Goal: Information Seeking & Learning: Find specific fact

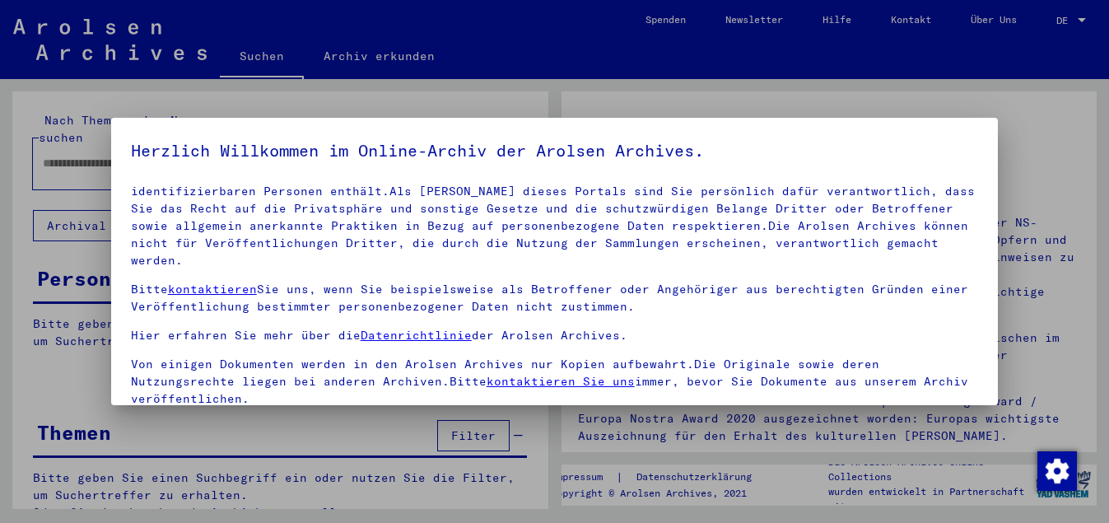
scroll to position [135, 0]
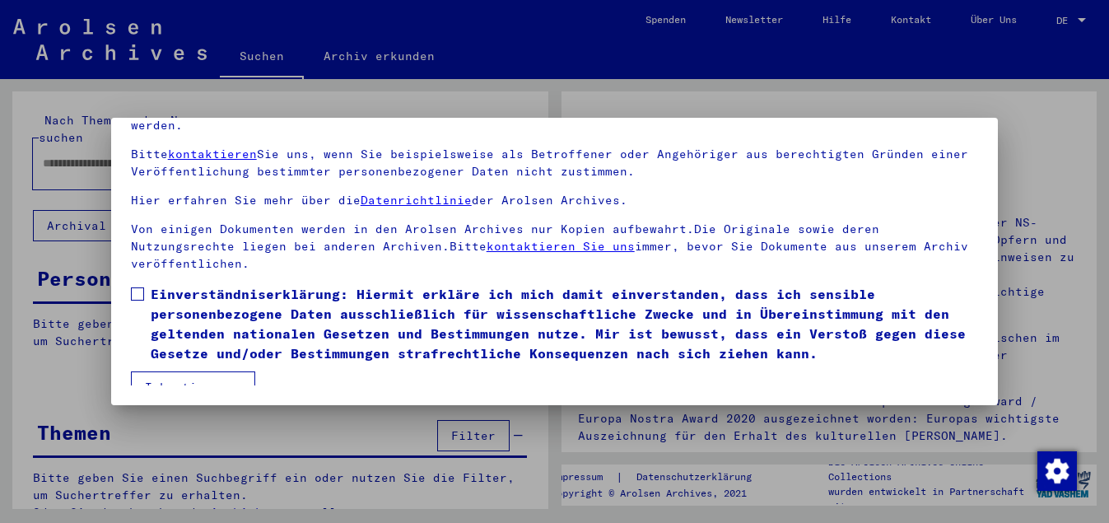
click at [141, 287] on span at bounding box center [137, 293] width 13 height 13
click at [218, 371] on button "Ich stimme zu" at bounding box center [193, 386] width 124 height 31
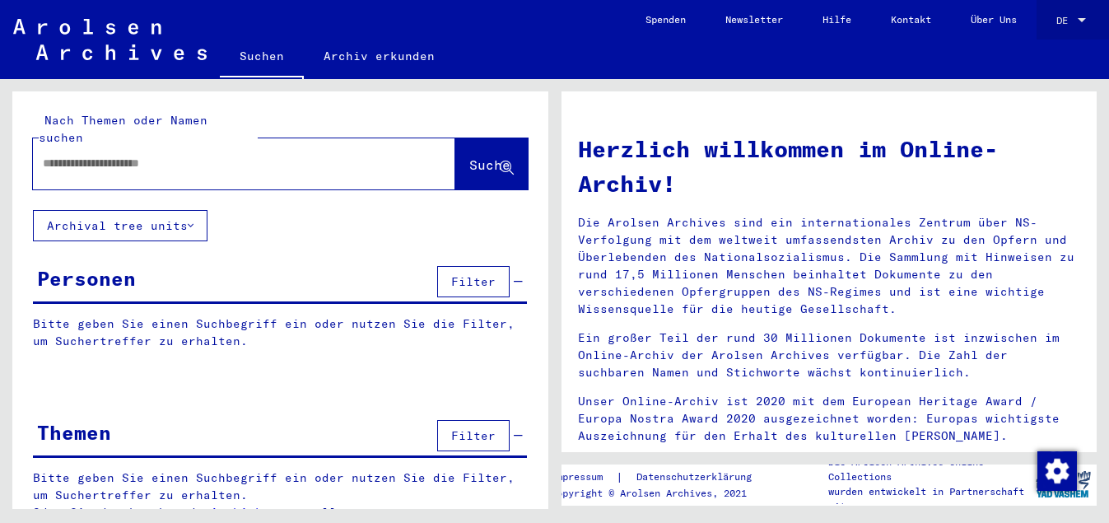
click at [1081, 17] on div at bounding box center [1081, 21] width 15 height 12
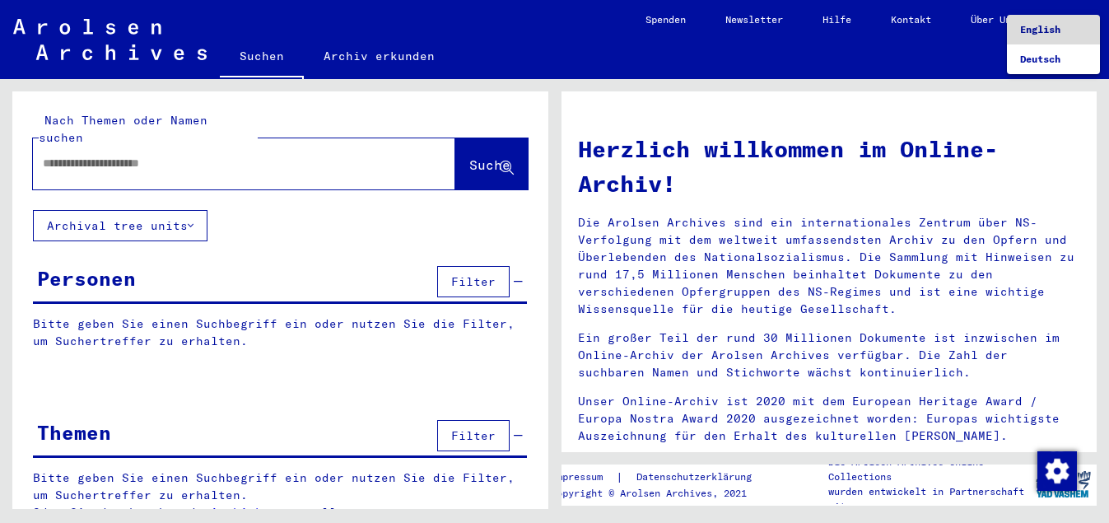
click at [1054, 29] on span "English" at bounding box center [1040, 29] width 40 height 12
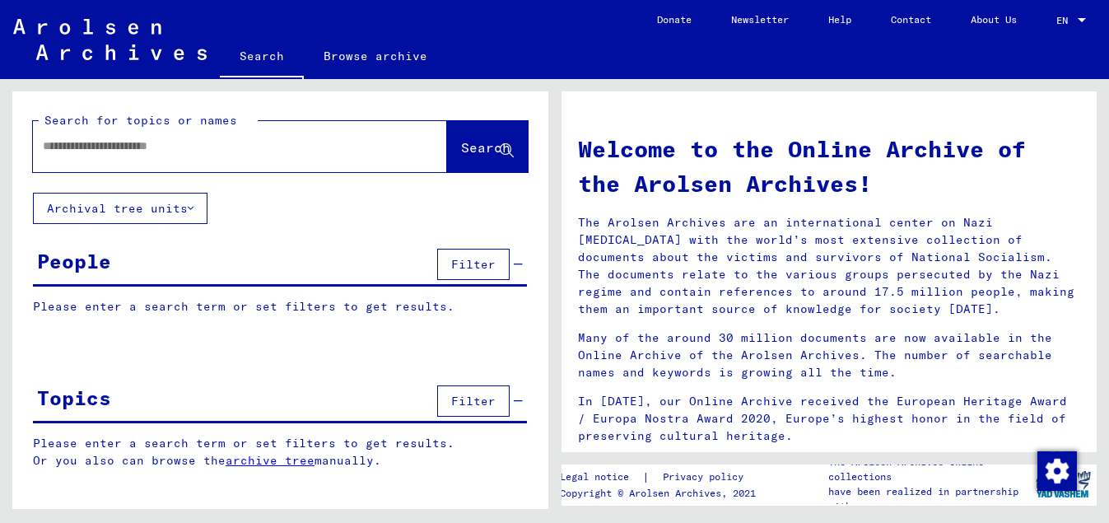
click at [62, 143] on input "text" at bounding box center [220, 145] width 355 height 17
type input "**********"
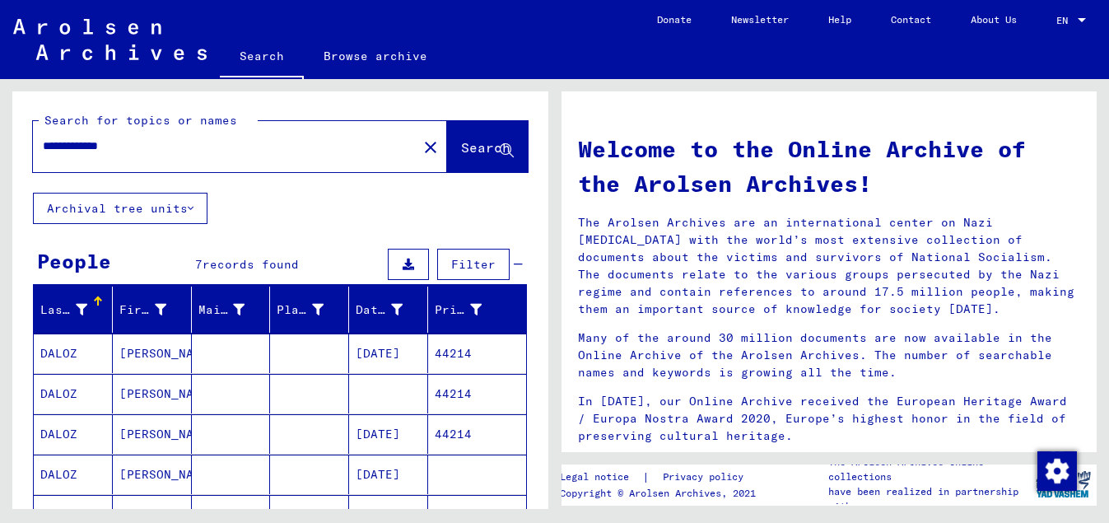
click at [364, 355] on mat-cell "[DATE]" at bounding box center [388, 353] width 79 height 40
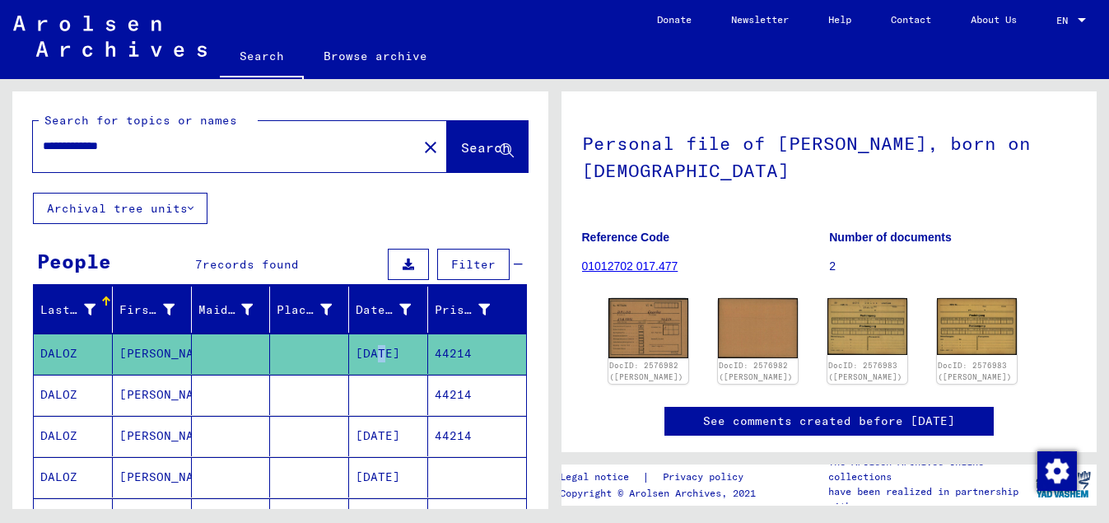
scroll to position [85, 0]
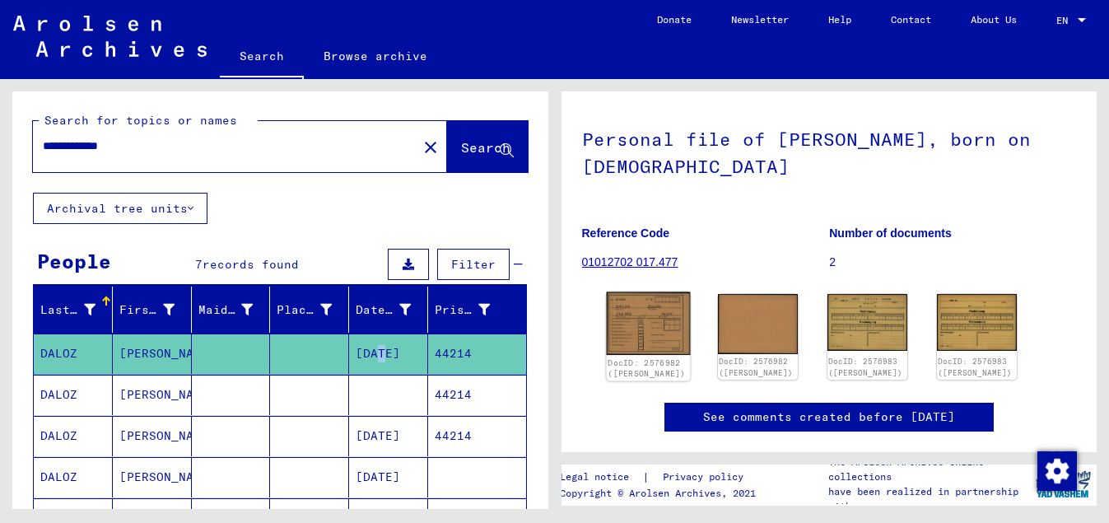
click at [647, 328] on img at bounding box center [648, 323] width 84 height 63
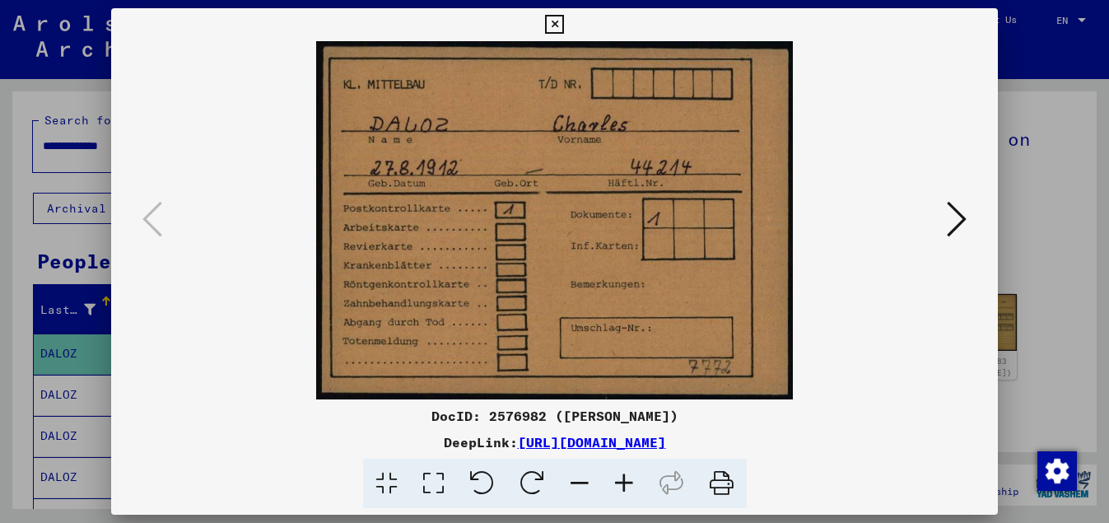
click at [964, 219] on icon at bounding box center [956, 219] width 20 height 40
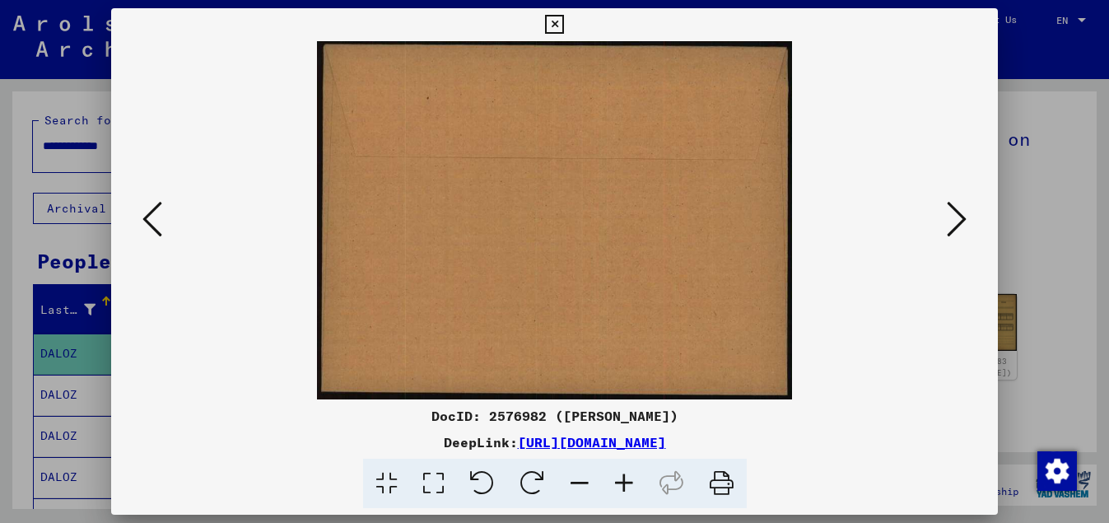
click at [964, 219] on icon at bounding box center [956, 219] width 20 height 40
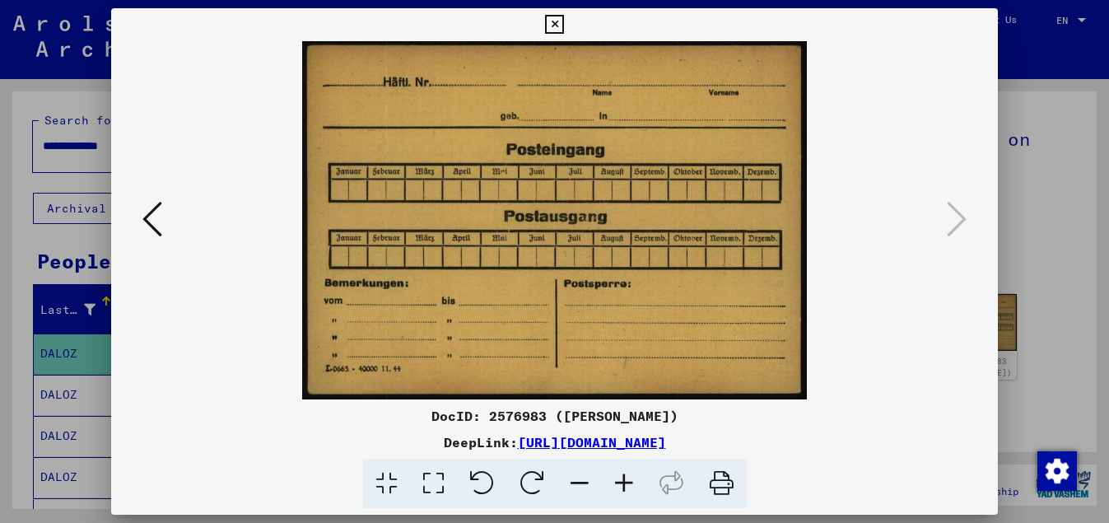
click at [564, 21] on icon at bounding box center [554, 25] width 19 height 20
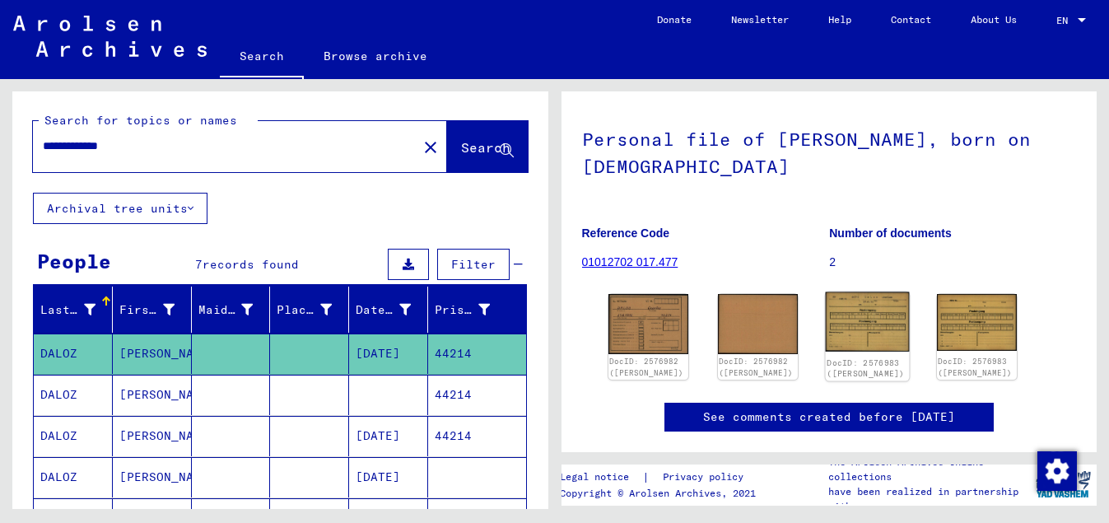
click at [854, 318] on img at bounding box center [867, 321] width 84 height 59
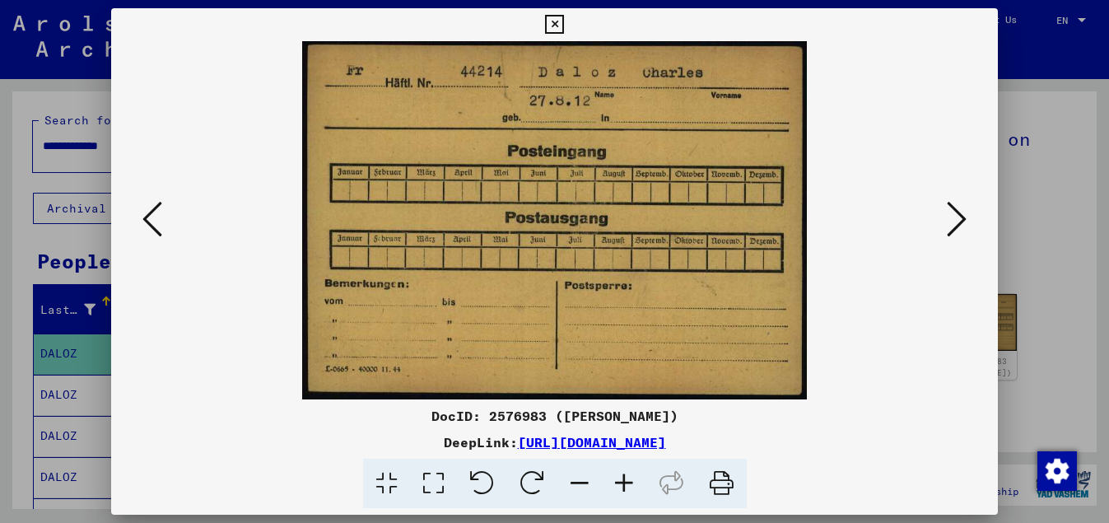
click at [564, 20] on icon at bounding box center [554, 25] width 19 height 20
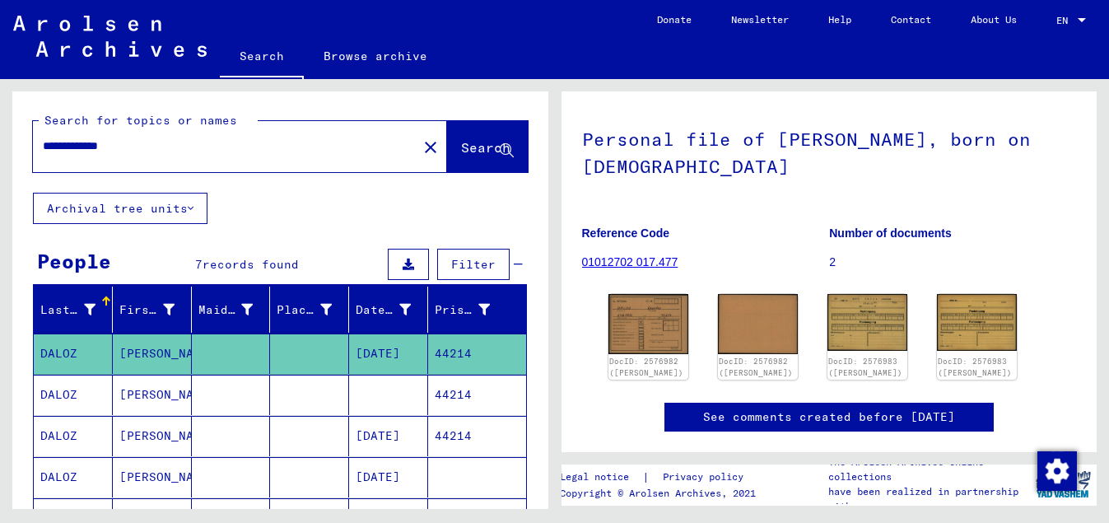
click at [349, 399] on mat-cell at bounding box center [388, 394] width 79 height 40
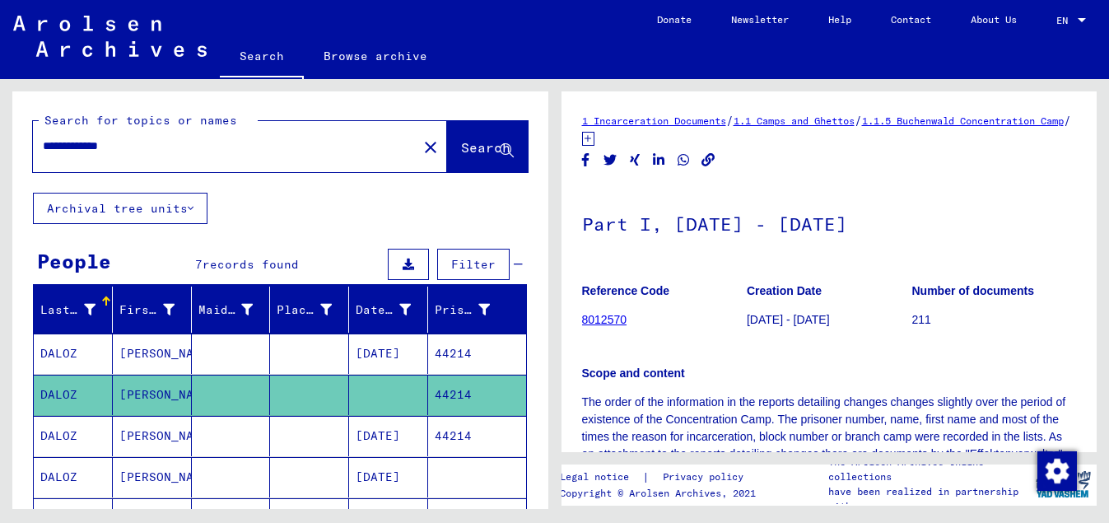
scroll to position [356, 0]
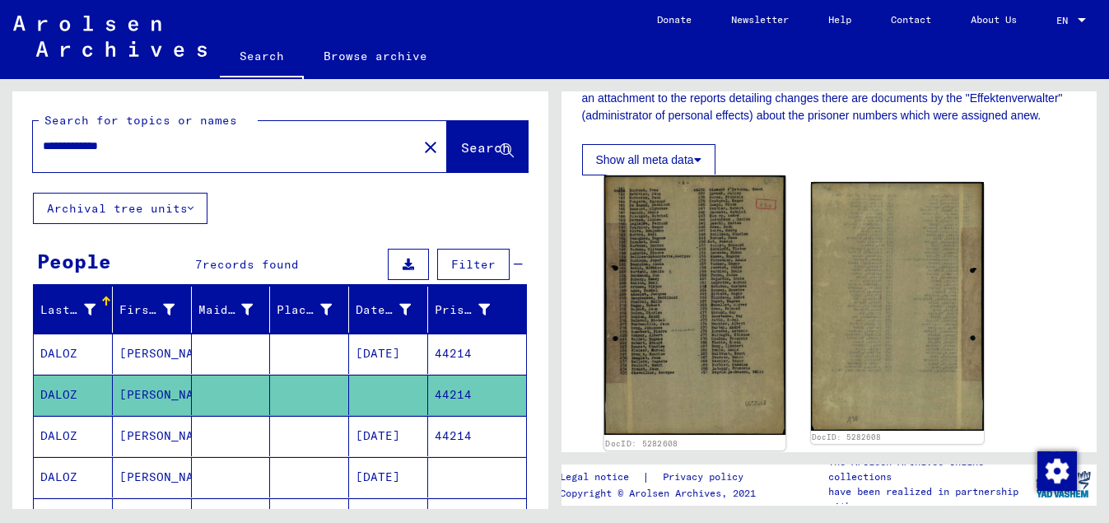
click at [683, 314] on img at bounding box center [694, 304] width 182 height 259
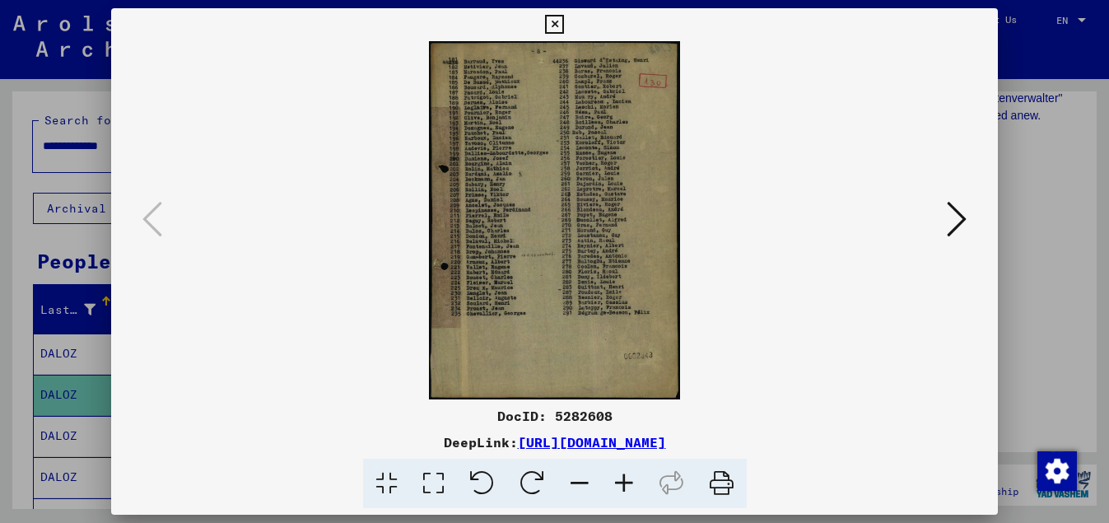
click at [625, 476] on icon at bounding box center [624, 483] width 44 height 50
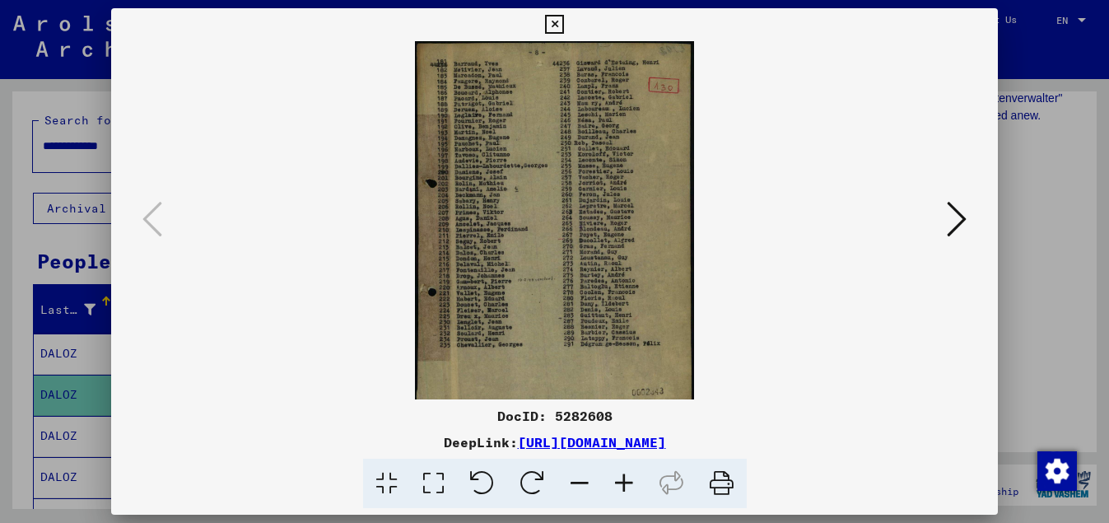
click at [625, 476] on icon at bounding box center [624, 483] width 44 height 50
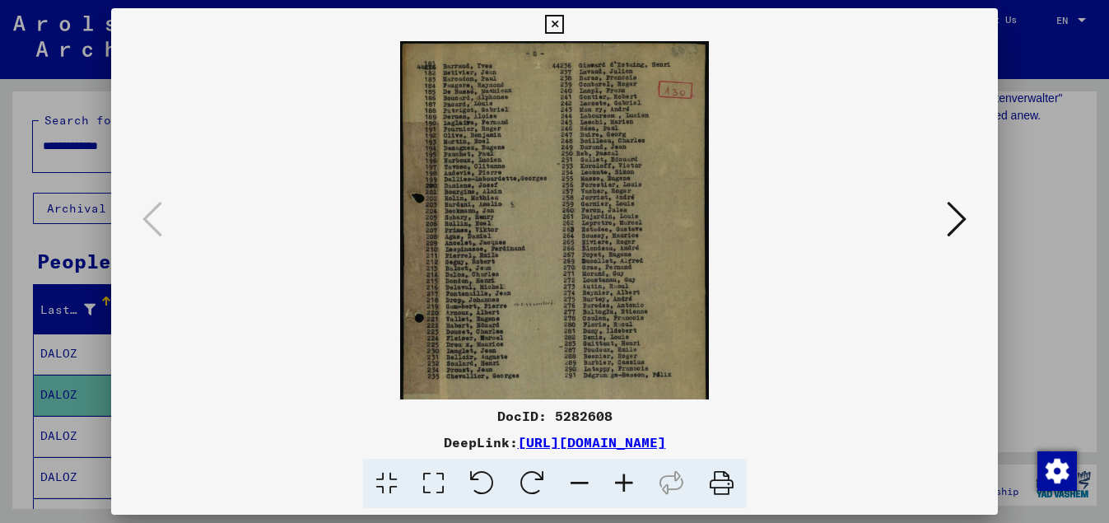
click at [625, 476] on icon at bounding box center [624, 483] width 44 height 50
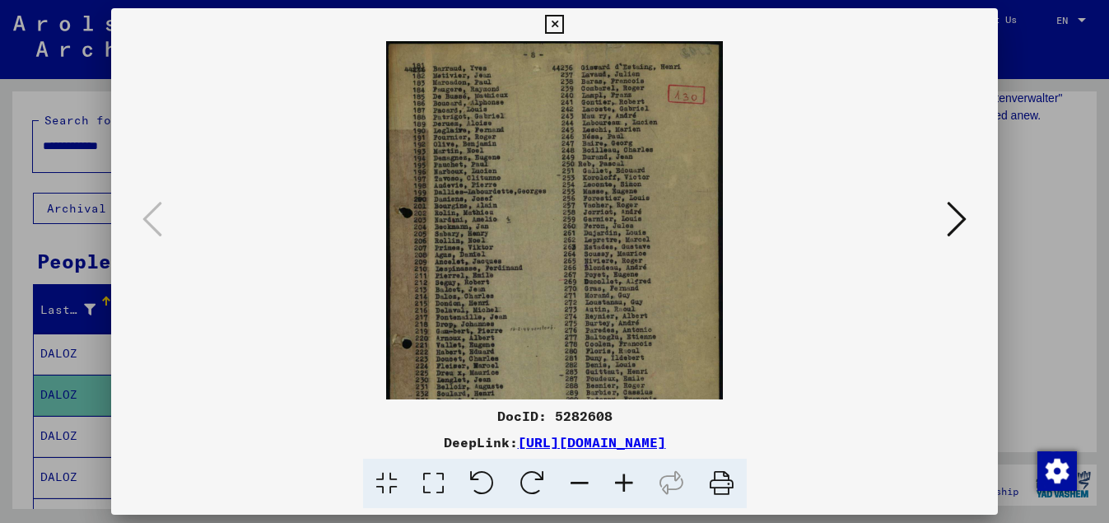
click at [625, 476] on icon at bounding box center [624, 483] width 44 height 50
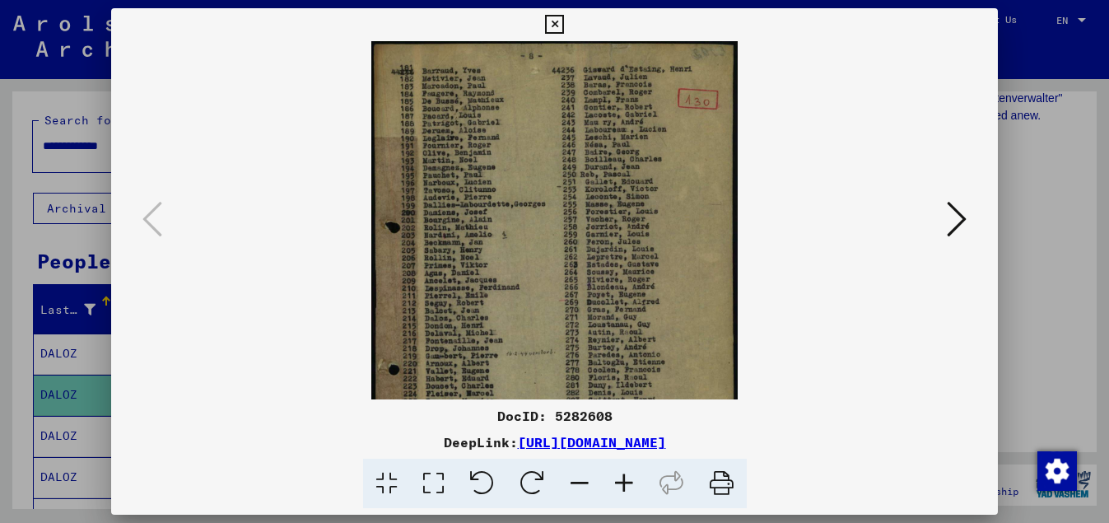
click at [625, 476] on icon at bounding box center [624, 483] width 44 height 50
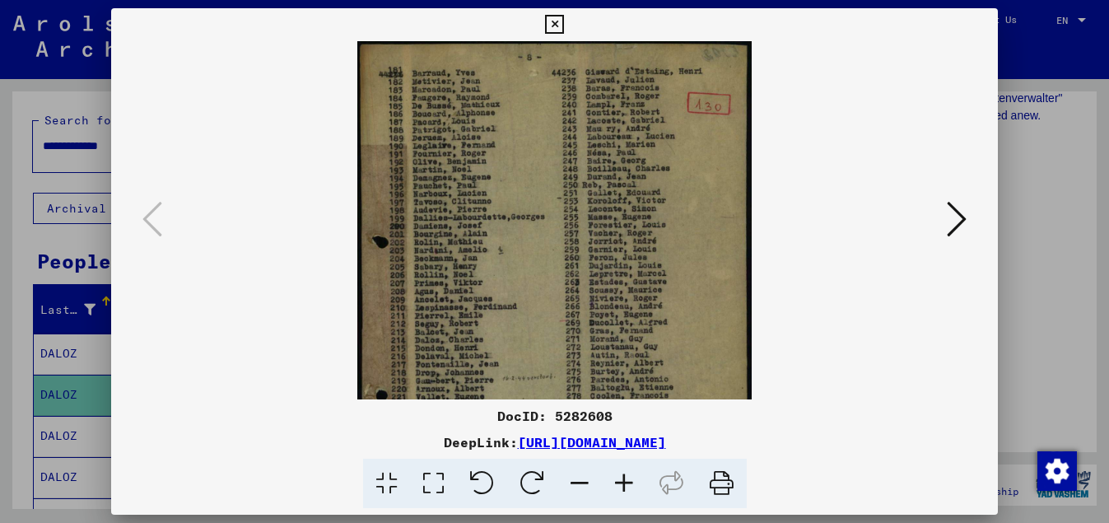
click at [625, 476] on icon at bounding box center [624, 483] width 44 height 50
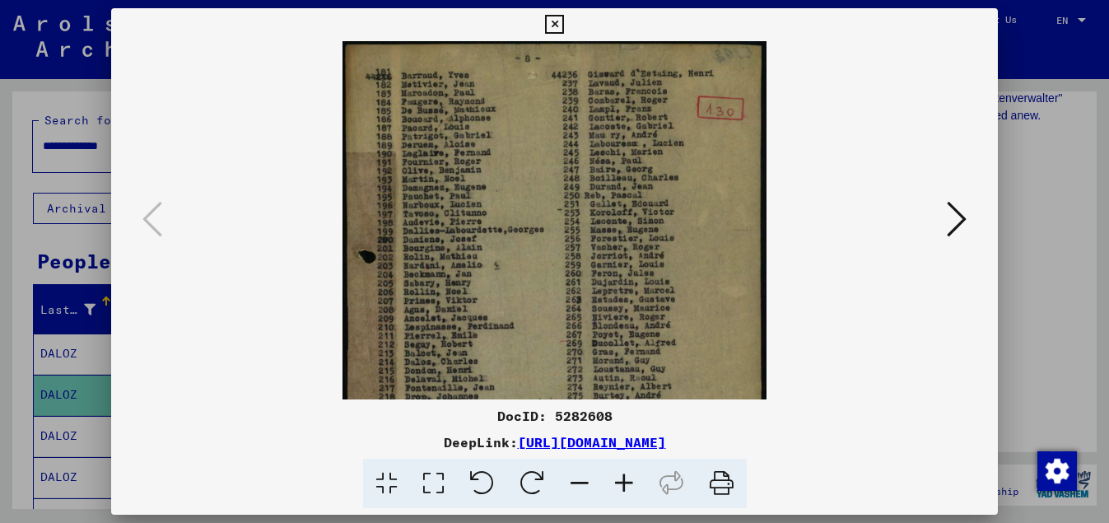
click at [625, 476] on icon at bounding box center [624, 483] width 44 height 50
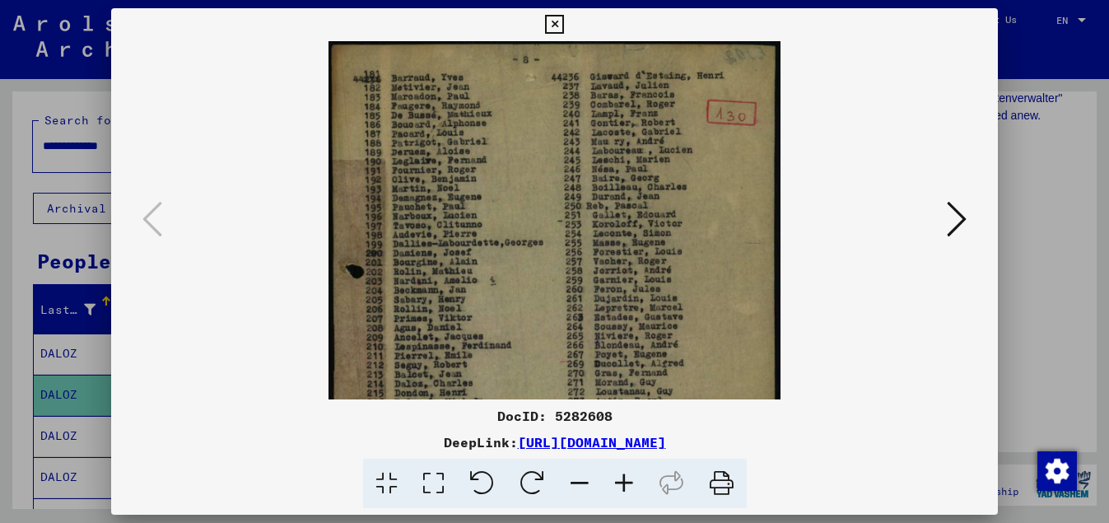
click at [625, 476] on icon at bounding box center [624, 483] width 44 height 50
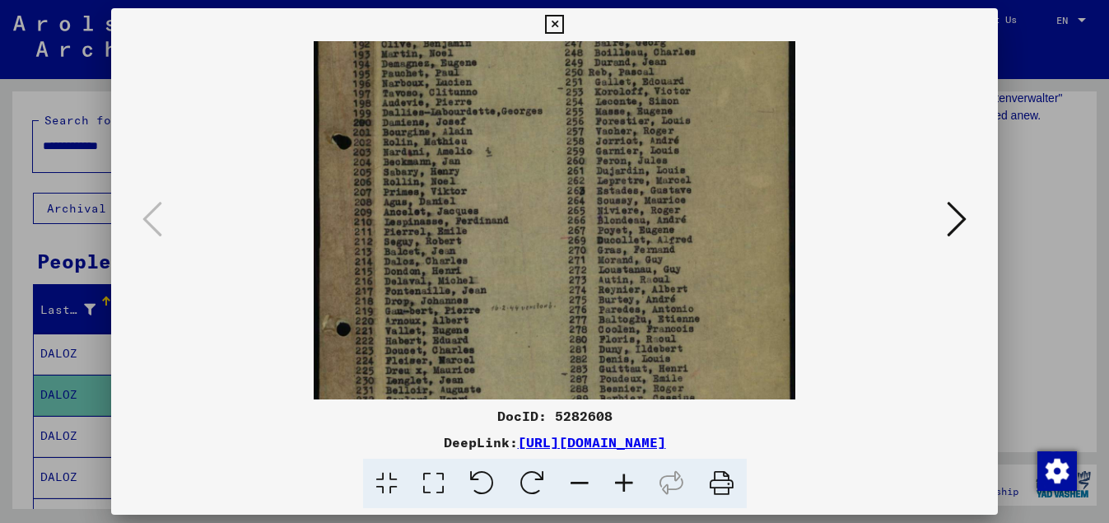
scroll to position [329, 0]
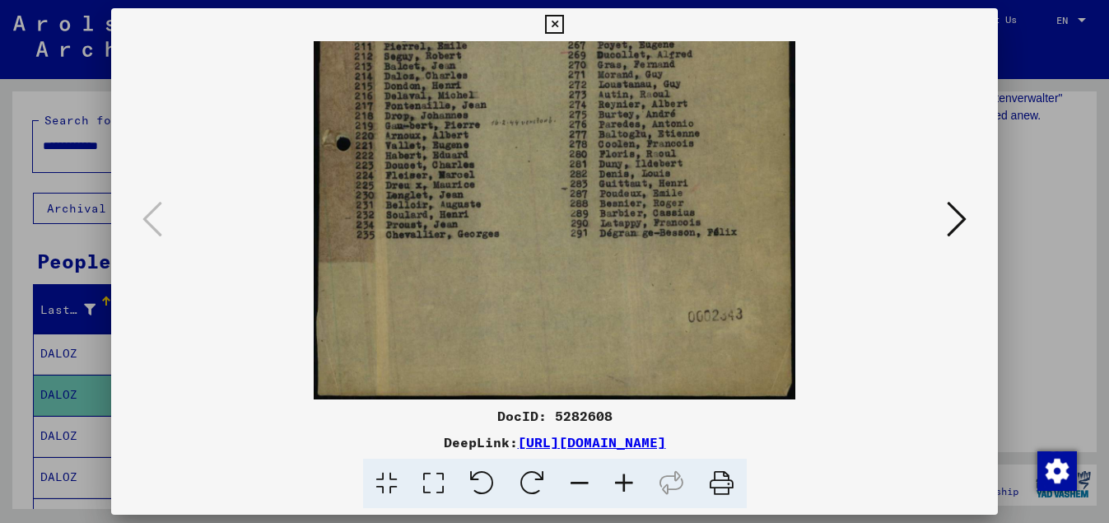
drag, startPoint x: 490, startPoint y: 206, endPoint x: 509, endPoint y: -36, distance: 242.7
click at [564, 16] on icon at bounding box center [554, 25] width 19 height 20
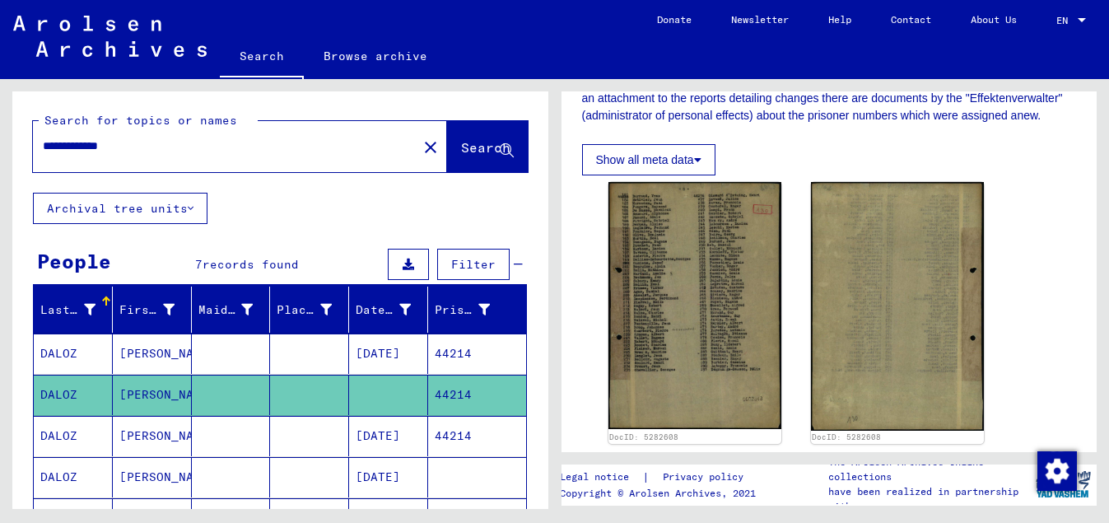
click at [356, 427] on mat-cell "[DATE]" at bounding box center [388, 436] width 79 height 40
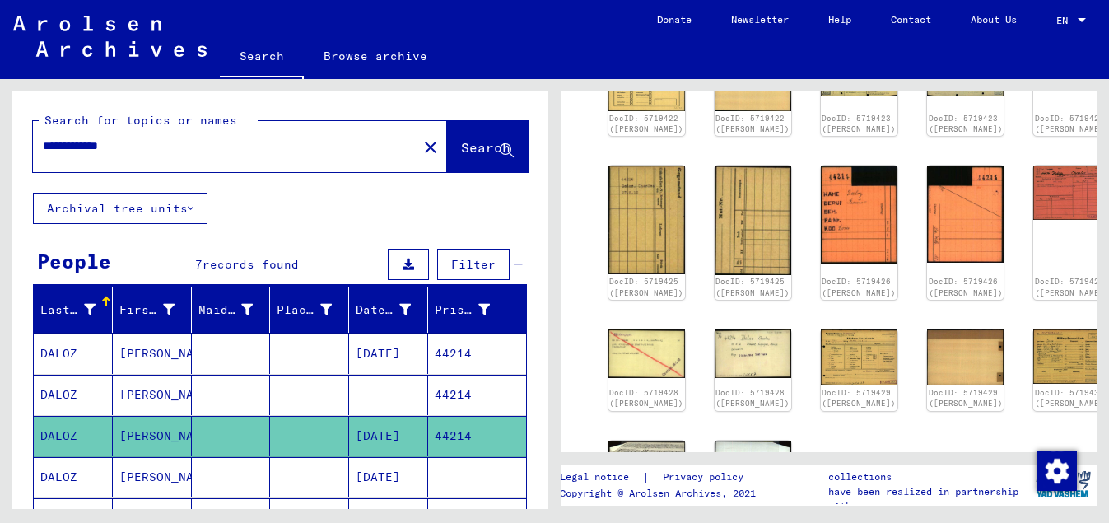
scroll to position [267, 0]
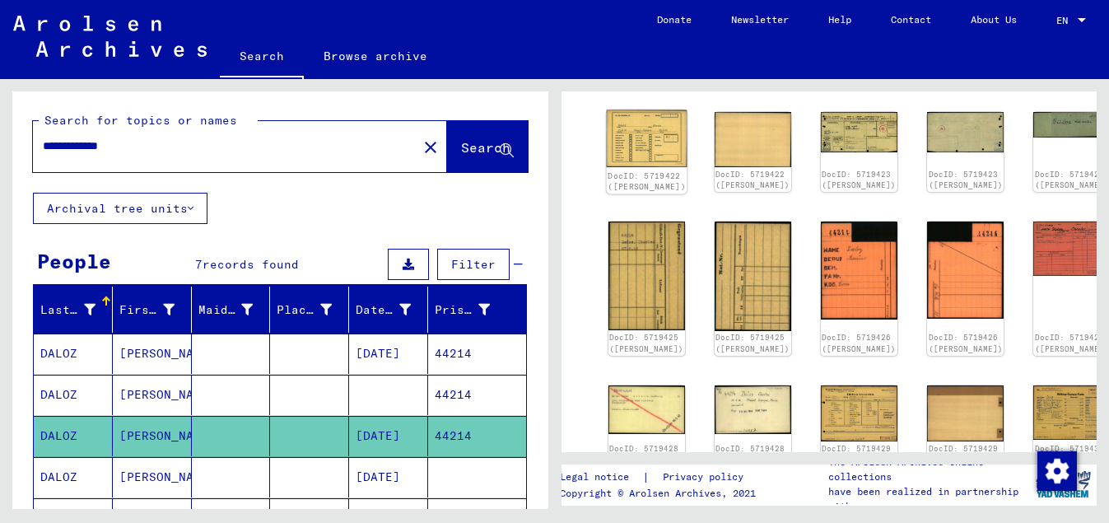
click at [636, 170] on div "DocID: 5719422 ([PERSON_NAME])" at bounding box center [646, 181] width 78 height 23
click at [628, 170] on link "DocID: 5719422 ([PERSON_NAME])" at bounding box center [646, 180] width 78 height 21
